Goal: Task Accomplishment & Management: Manage account settings

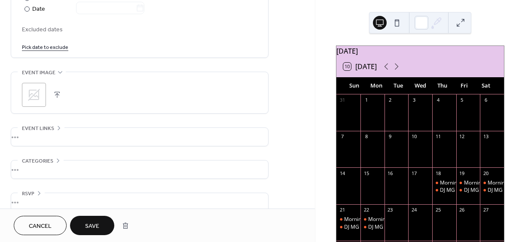
scroll to position [484, 0]
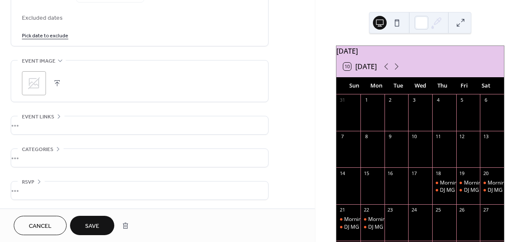
click at [90, 230] on span "Save" at bounding box center [92, 226] width 14 height 9
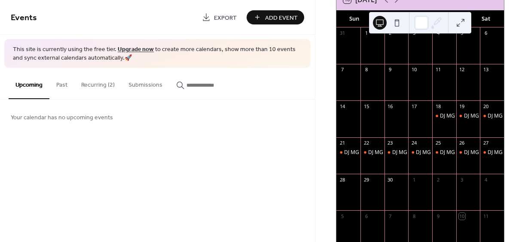
scroll to position [117, 0]
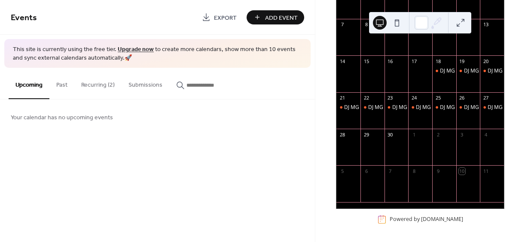
click at [91, 89] on button "Recurring (2)" at bounding box center [97, 83] width 47 height 31
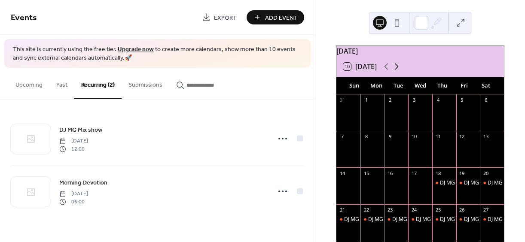
click at [395, 71] on icon at bounding box center [397, 66] width 10 height 10
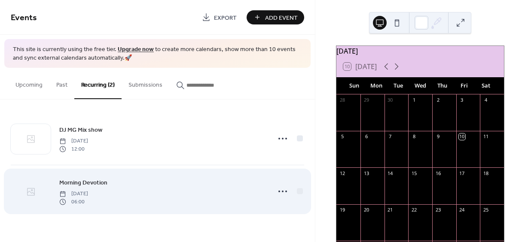
click at [34, 194] on icon at bounding box center [31, 192] width 8 height 8
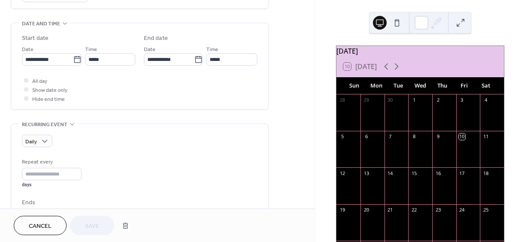
scroll to position [258, 0]
drag, startPoint x: 38, startPoint y: 172, endPoint x: 48, endPoint y: 173, distance: 9.9
click at [48, 173] on input "*" at bounding box center [52, 173] width 60 height 12
click at [79, 172] on input "*" at bounding box center [52, 173] width 60 height 12
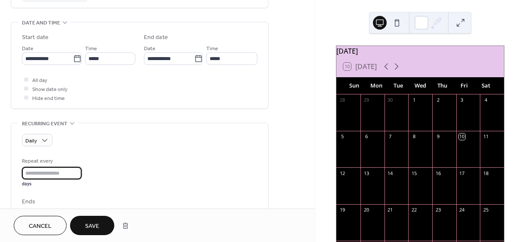
click at [79, 172] on input "*" at bounding box center [52, 173] width 60 height 12
type input "*"
click at [79, 172] on input "*" at bounding box center [52, 173] width 60 height 12
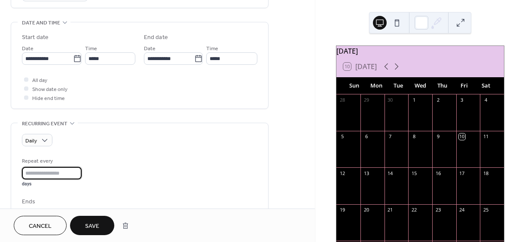
click at [87, 222] on span "Save" at bounding box center [92, 226] width 14 height 9
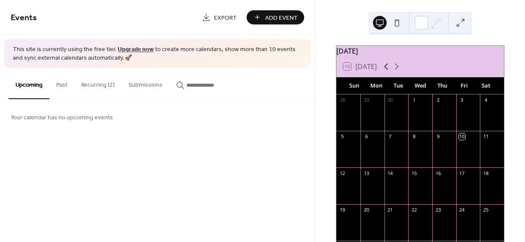
click at [386, 70] on icon at bounding box center [386, 66] width 10 height 10
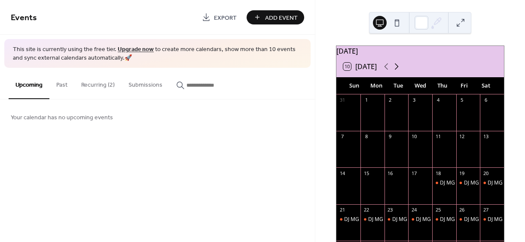
click at [395, 69] on icon at bounding box center [397, 66] width 10 height 10
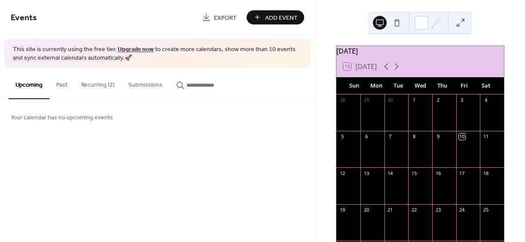
click at [102, 84] on button "Recurring (2)" at bounding box center [97, 83] width 47 height 31
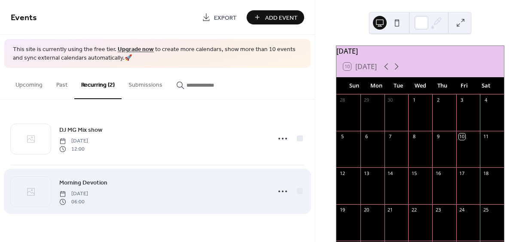
click at [69, 185] on span "Morning Devotion" at bounding box center [83, 183] width 48 height 9
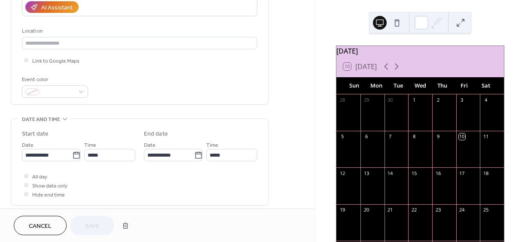
scroll to position [172, 0]
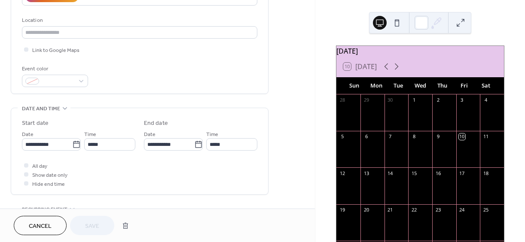
click at [54, 230] on button "Cancel" at bounding box center [40, 225] width 53 height 19
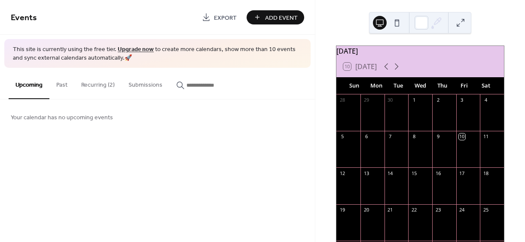
click at [103, 83] on button "Recurring (2)" at bounding box center [97, 83] width 47 height 31
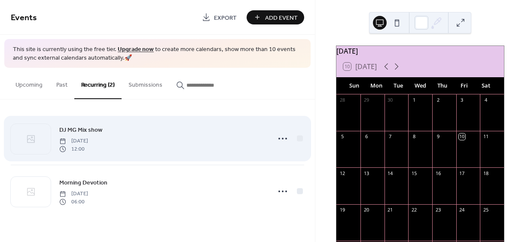
click at [91, 126] on span "DJ MG Mix show" at bounding box center [80, 130] width 43 height 9
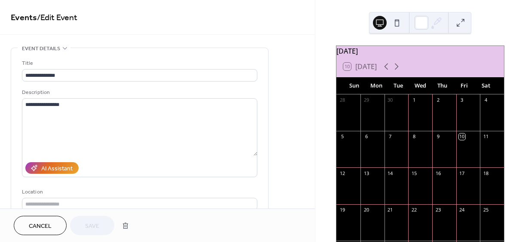
click at [47, 227] on span "Cancel" at bounding box center [40, 226] width 23 height 9
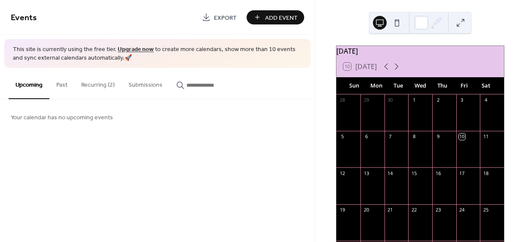
click at [60, 84] on button "Past" at bounding box center [61, 83] width 25 height 31
click at [95, 84] on button "Recurring (2)" at bounding box center [97, 83] width 47 height 31
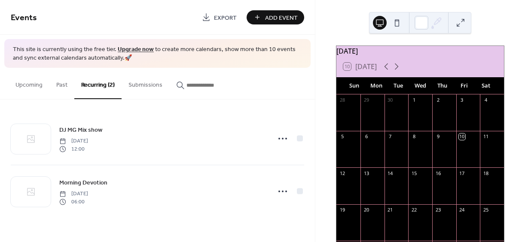
click at [145, 84] on button "Submissions" at bounding box center [146, 83] width 48 height 31
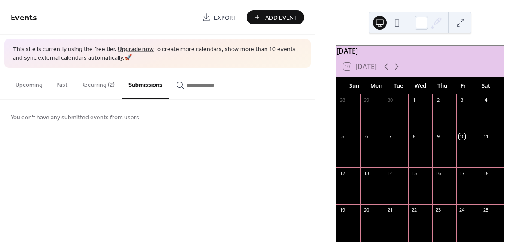
click at [86, 83] on button "Recurring (2)" at bounding box center [97, 83] width 47 height 31
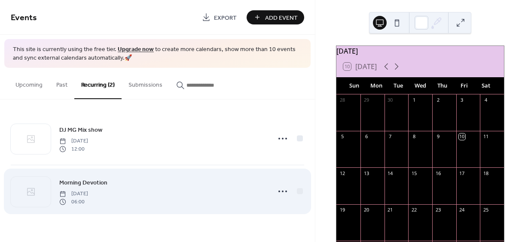
click at [97, 185] on span "Morning Devotion" at bounding box center [83, 183] width 48 height 9
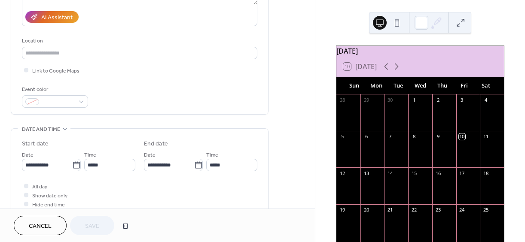
scroll to position [172, 0]
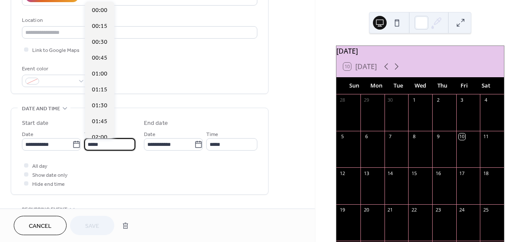
click at [104, 139] on input "*****" at bounding box center [109, 144] width 51 height 12
click at [123, 176] on div "All day Show date only Hide end time" at bounding box center [140, 174] width 236 height 27
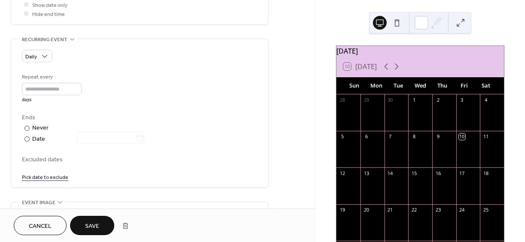
scroll to position [344, 0]
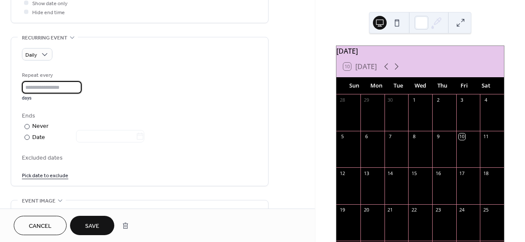
drag, startPoint x: 40, startPoint y: 86, endPoint x: 2, endPoint y: 87, distance: 38.3
click at [2, 87] on div "**********" at bounding box center [157, 26] width 315 height 645
type input "*"
click at [172, 123] on div "Ends ​ Never ​ Date" at bounding box center [140, 127] width 236 height 31
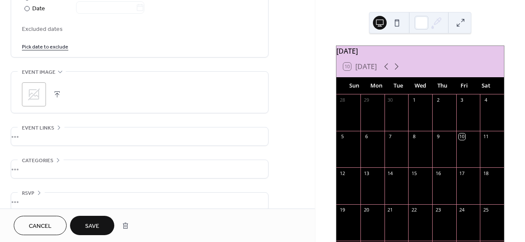
scroll to position [484, 0]
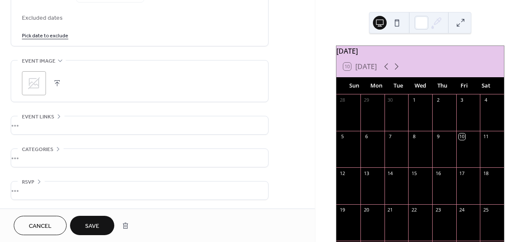
click at [86, 228] on span "Save" at bounding box center [92, 226] width 14 height 9
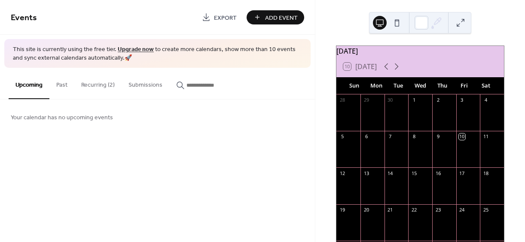
click at [375, 179] on div "13" at bounding box center [373, 174] width 24 height 12
click at [96, 83] on button "Recurring (2)" at bounding box center [97, 83] width 47 height 31
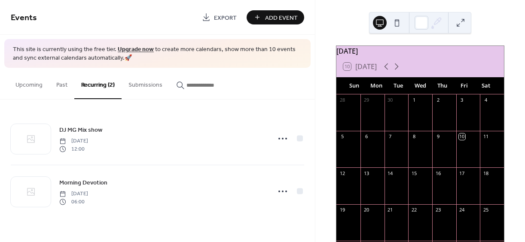
click at [132, 49] on link "Upgrade now" at bounding box center [136, 50] width 36 height 12
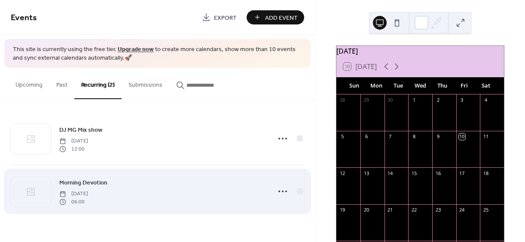
click at [87, 179] on span "Morning Devotion" at bounding box center [83, 183] width 48 height 9
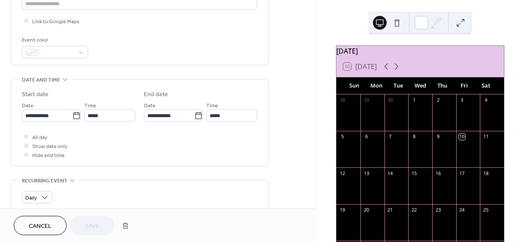
scroll to position [215, 0]
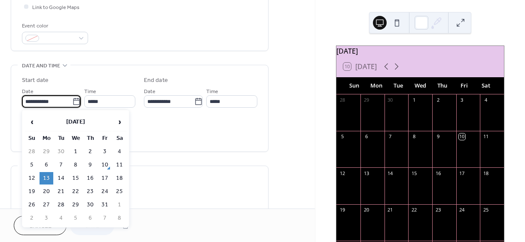
click at [46, 101] on input "**********" at bounding box center [47, 101] width 50 height 12
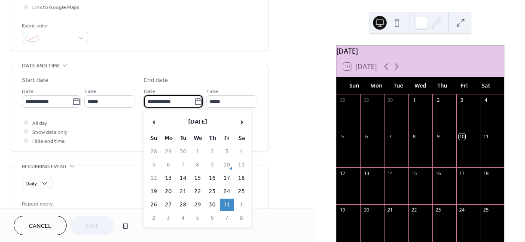
click at [178, 99] on input "**********" at bounding box center [169, 101] width 50 height 12
click at [197, 99] on icon at bounding box center [198, 101] width 6 height 7
click at [194, 99] on input "**********" at bounding box center [169, 101] width 50 height 12
click at [170, 178] on td "13" at bounding box center [169, 178] width 14 height 12
type input "**********"
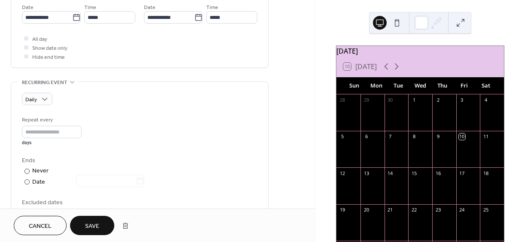
scroll to position [301, 0]
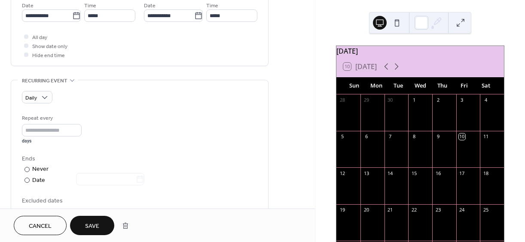
click at [95, 225] on span "Save" at bounding box center [92, 226] width 14 height 9
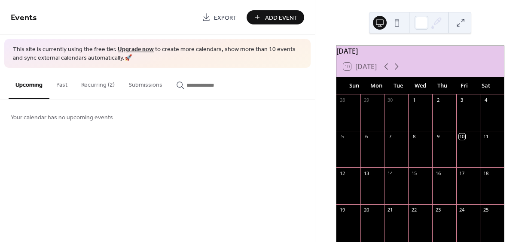
click at [107, 82] on button "Recurring (2)" at bounding box center [97, 83] width 47 height 31
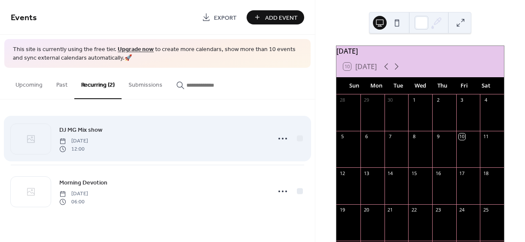
click at [87, 131] on span "DJ MG Mix show" at bounding box center [80, 130] width 43 height 9
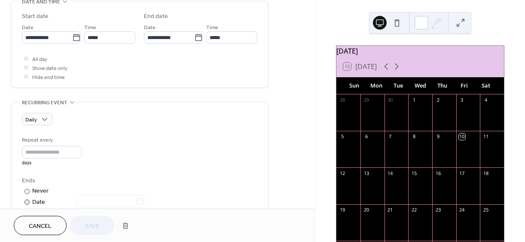
scroll to position [269, 0]
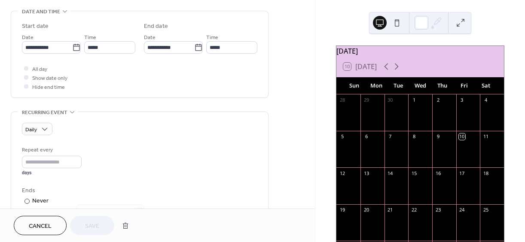
click at [46, 224] on span "Cancel" at bounding box center [40, 226] width 23 height 9
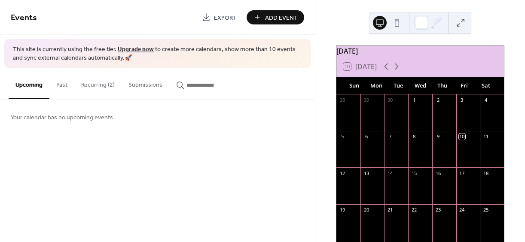
click at [93, 87] on button "Recurring (2)" at bounding box center [97, 83] width 47 height 31
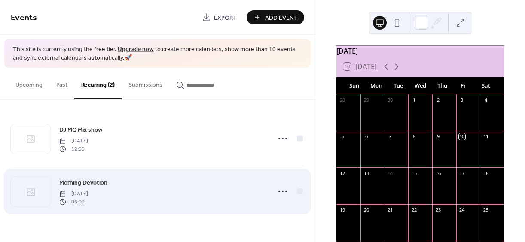
click at [88, 181] on span "Morning Devotion" at bounding box center [83, 183] width 48 height 9
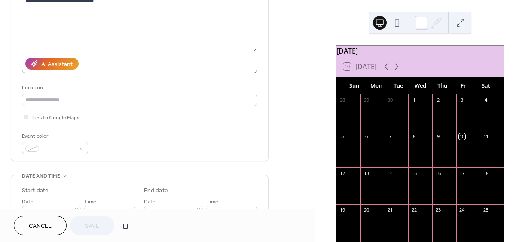
scroll to position [129, 0]
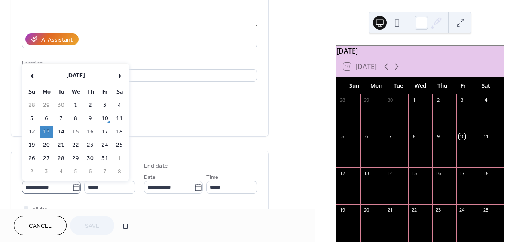
click at [74, 187] on icon at bounding box center [76, 188] width 9 height 9
click at [72, 187] on input "**********" at bounding box center [47, 187] width 50 height 12
click at [102, 120] on td "10" at bounding box center [105, 119] width 14 height 12
type input "**********"
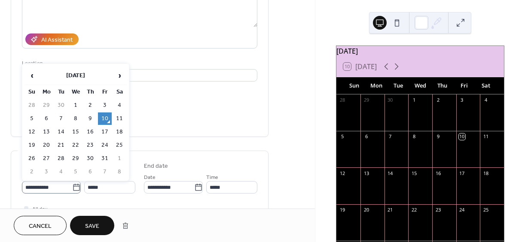
click at [77, 184] on icon at bounding box center [76, 188] width 9 height 9
click at [72, 184] on input "**********" at bounding box center [47, 187] width 50 height 12
click at [116, 116] on td "11" at bounding box center [120, 119] width 14 height 12
type input "**********"
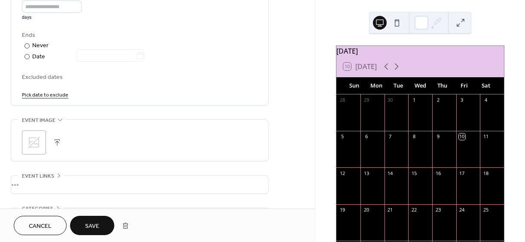
scroll to position [430, 0]
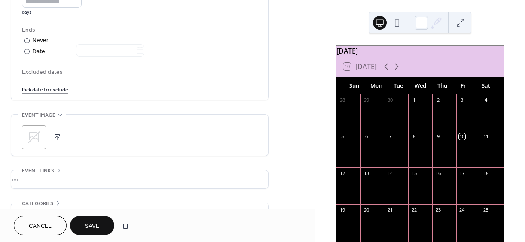
click at [83, 223] on button "Save" at bounding box center [92, 225] width 44 height 19
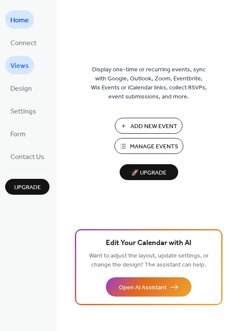
click at [22, 61] on span "Views" at bounding box center [19, 65] width 18 height 13
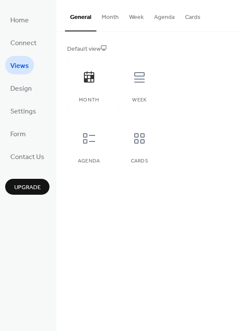
click at [111, 17] on button "Month" at bounding box center [110, 15] width 28 height 31
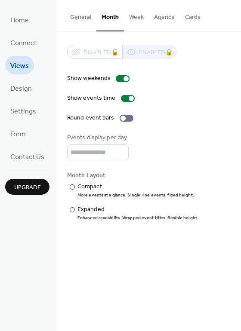
click at [126, 17] on button "Week" at bounding box center [136, 15] width 25 height 31
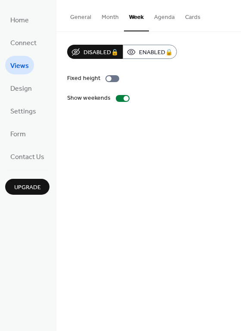
click at [154, 16] on button "Agenda" at bounding box center [164, 15] width 31 height 31
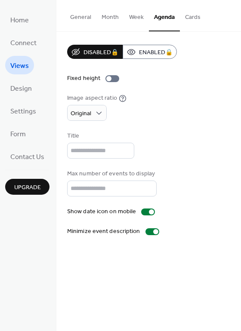
click at [188, 17] on button "Cards" at bounding box center [193, 15] width 26 height 31
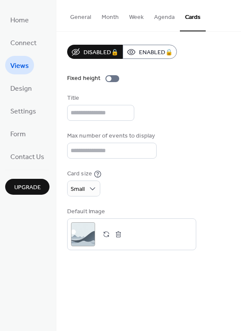
click at [117, 18] on button "Month" at bounding box center [110, 15] width 28 height 31
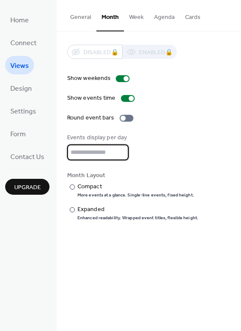
click at [119, 153] on input "*" at bounding box center [97, 152] width 61 height 16
click at [118, 150] on input "*" at bounding box center [97, 152] width 61 height 16
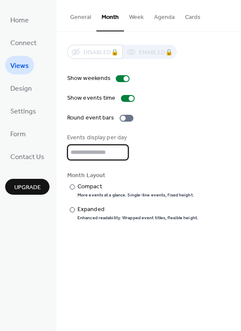
click at [118, 150] on input "*" at bounding box center [97, 152] width 61 height 16
type input "**"
click at [118, 150] on input "**" at bounding box center [97, 152] width 61 height 16
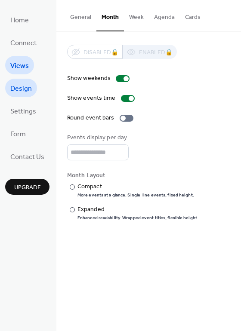
click at [22, 91] on span "Design" at bounding box center [20, 88] width 21 height 13
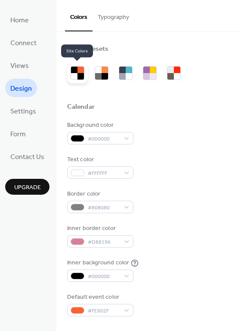
click at [80, 73] on div at bounding box center [80, 76] width 6 height 6
click at [99, 76] on div at bounding box center [98, 76] width 6 height 6
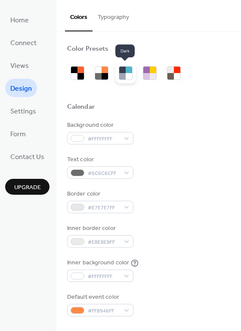
click at [133, 75] on div at bounding box center [125, 73] width 21 height 21
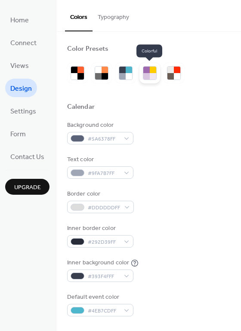
click at [145, 76] on div at bounding box center [146, 76] width 6 height 6
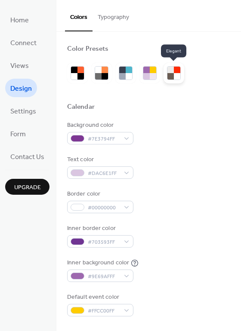
click at [175, 75] on div at bounding box center [177, 76] width 6 height 6
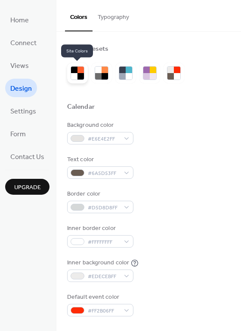
click at [73, 77] on div at bounding box center [74, 76] width 6 height 6
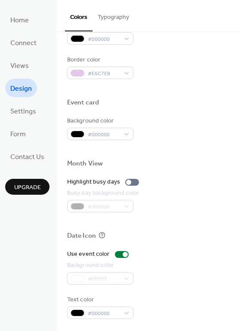
scroll to position [368, 0]
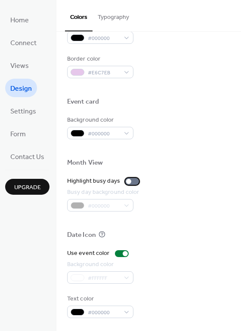
click at [127, 180] on div at bounding box center [128, 181] width 5 height 5
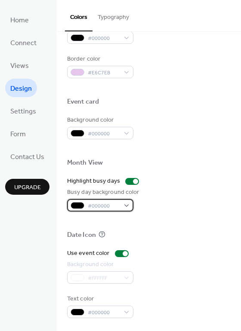
click at [128, 206] on div "#000000" at bounding box center [100, 205] width 66 height 12
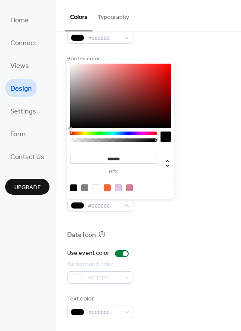
click at [153, 132] on div at bounding box center [113, 133] width 87 height 3
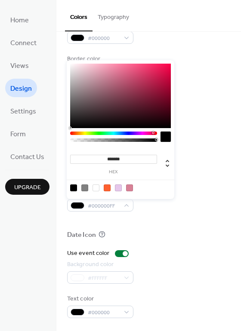
click at [136, 119] on div at bounding box center [120, 96] width 101 height 64
drag, startPoint x: 136, startPoint y: 119, endPoint x: 147, endPoint y: 107, distance: 16.4
click at [147, 107] on div at bounding box center [148, 107] width 2 height 2
type input "*******"
drag, startPoint x: 147, startPoint y: 104, endPoint x: 165, endPoint y: 90, distance: 23.6
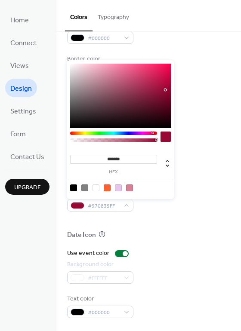
click at [165, 90] on div at bounding box center [120, 96] width 101 height 64
click at [125, 311] on div "#000000" at bounding box center [100, 312] width 66 height 12
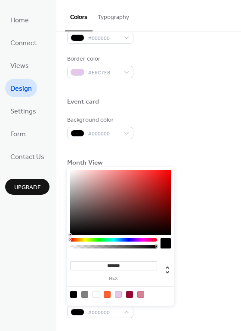
type input "*******"
click at [163, 181] on div at bounding box center [120, 202] width 101 height 64
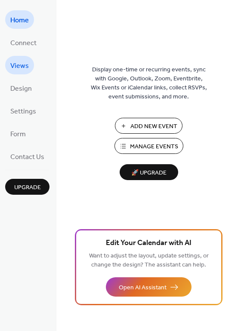
click at [27, 67] on span "Views" at bounding box center [19, 65] width 18 height 13
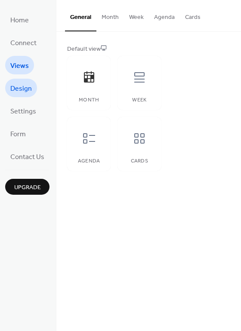
click at [27, 93] on span "Design" at bounding box center [20, 88] width 21 height 13
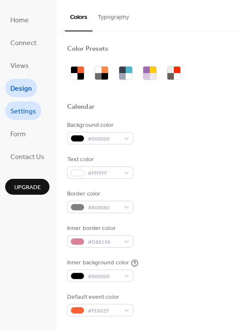
click at [34, 108] on span "Settings" at bounding box center [23, 111] width 26 height 13
